Goal: Information Seeking & Learning: Learn about a topic

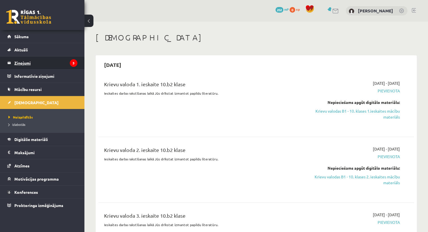
click at [48, 63] on legend "Ziņojumi 3" at bounding box center [45, 63] width 63 height 13
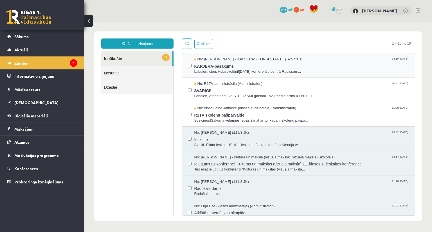
click at [284, 66] on span "KARJERA-pasākums" at bounding box center [301, 65] width 215 height 7
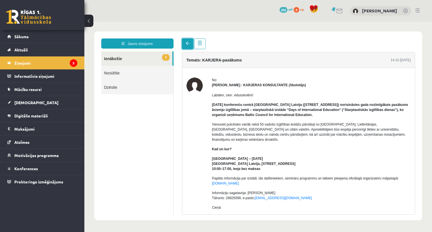
click at [189, 44] on span at bounding box center [188, 43] width 4 height 4
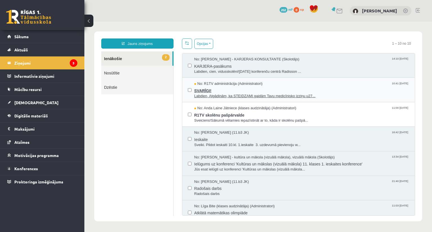
click at [242, 96] on span "Labdien, Atgādinām, ka STEIDZAMI gaidām Tavu medicīnisko izziņu u27..." at bounding box center [301, 96] width 215 height 5
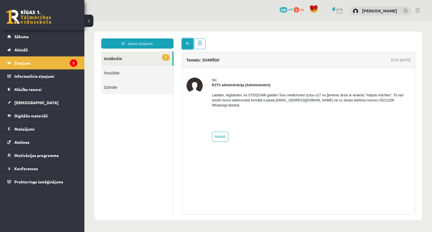
click at [184, 44] on link at bounding box center [187, 44] width 11 height 11
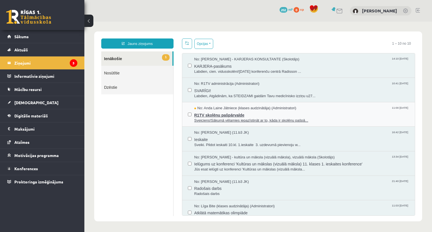
click at [237, 120] on span "Sveiciens!Sākumā vēlamies iepazīstināt ar to, kāda ir skolēnu pašpā..." at bounding box center [301, 120] width 215 height 5
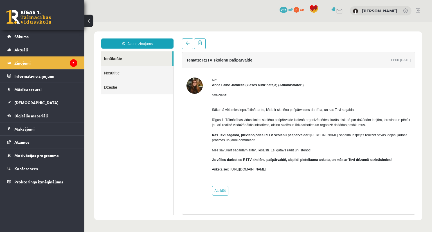
click at [187, 50] on div "Temats: R1TV skolēnu pašpārvalde 11:00 [DATE] No: [PERSON_NAME] Jātniece (klase…" at bounding box center [299, 127] width 242 height 176
click at [188, 44] on span at bounding box center [188, 43] width 4 height 4
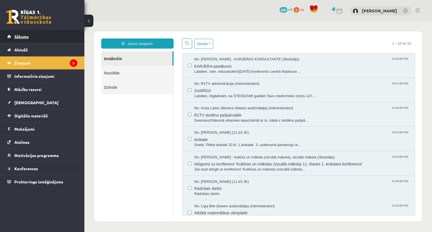
click at [33, 37] on link "Sākums" at bounding box center [42, 36] width 70 height 13
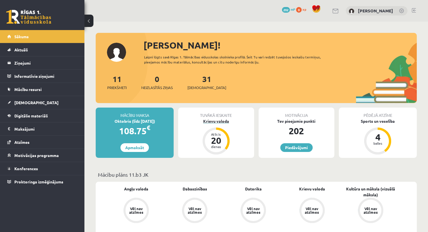
click at [224, 123] on div "Krievu valoda" at bounding box center [216, 121] width 76 height 6
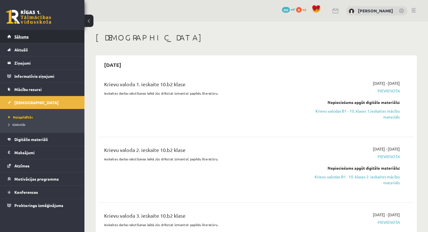
click at [28, 39] on span "Sākums" at bounding box center [21, 36] width 14 height 5
